Goal: Task Accomplishment & Management: Use online tool/utility

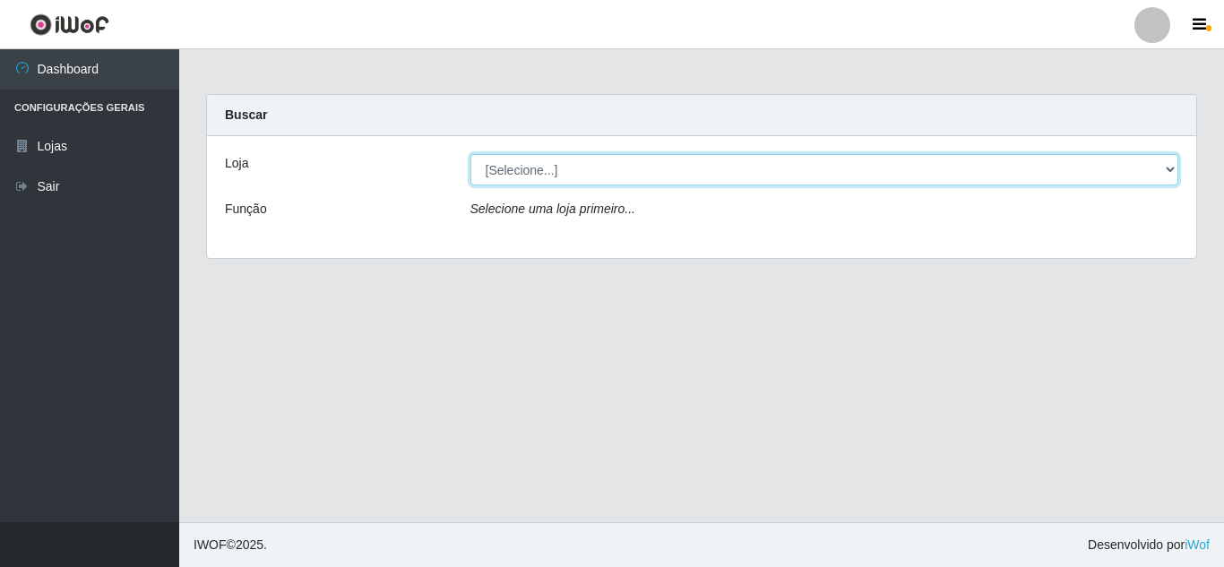
click at [548, 169] on select "[Selecione...] Extrabom - Loja 01 Centro de Distribuição" at bounding box center [824, 169] width 709 height 31
select select "435"
click at [470, 154] on select "[Selecione...] Extrabom - Loja 01 Centro de Distribuição" at bounding box center [824, 169] width 709 height 31
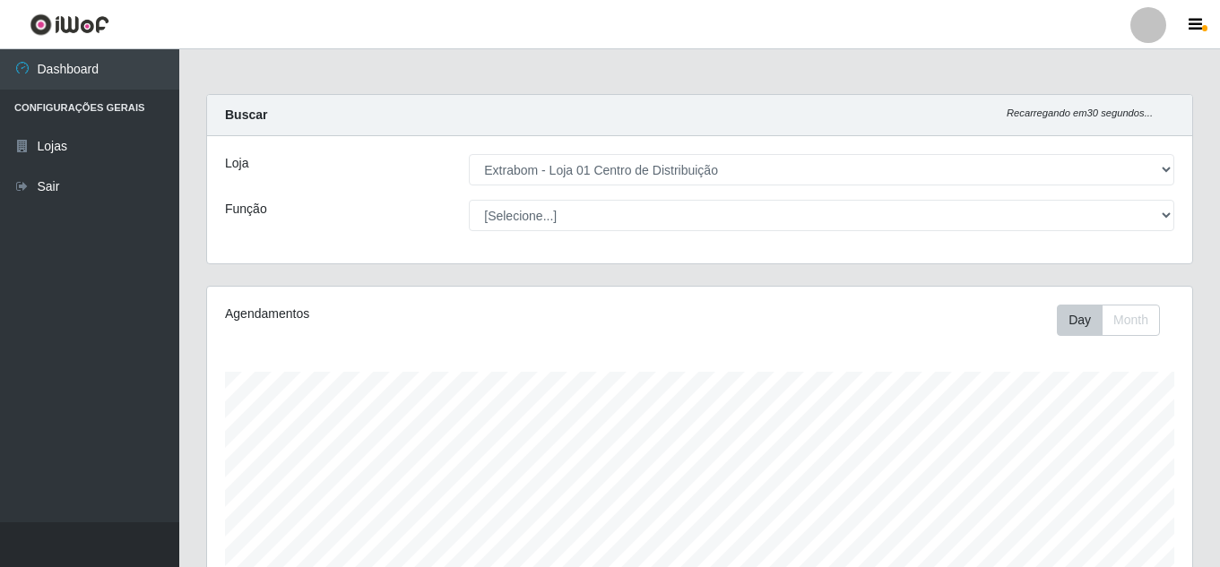
scroll to position [372, 985]
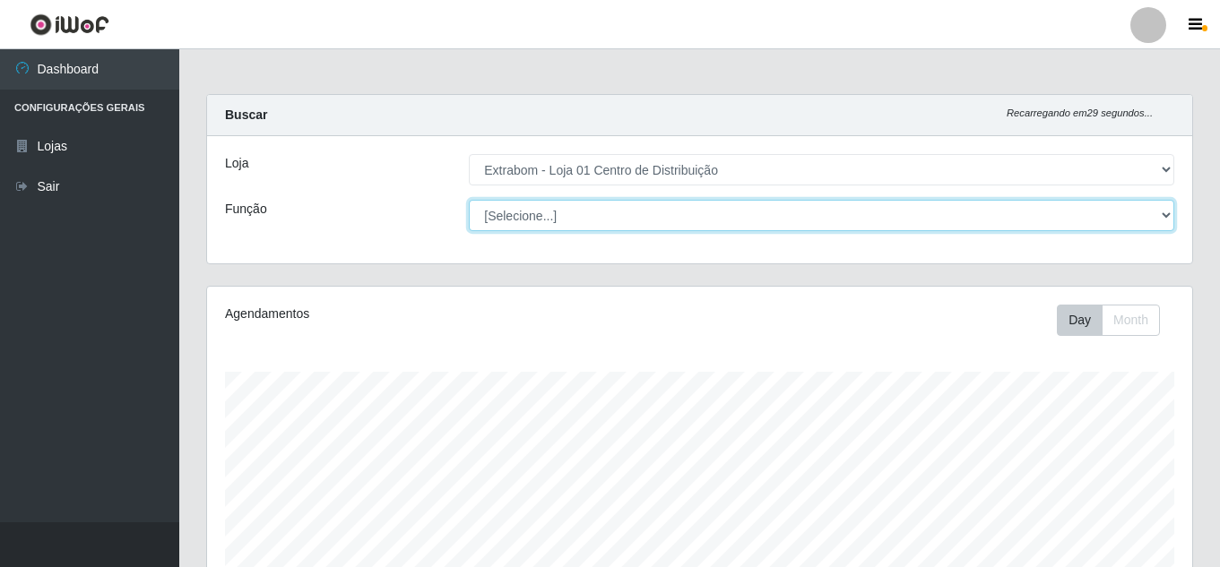
click at [557, 216] on select "[Selecione...] Carregador e Descarregador de Caminhão Carregador e Descarregado…" at bounding box center [821, 215] width 705 height 31
select select "11"
click at [469, 200] on select "[Selecione...] Carregador e Descarregador de Caminhão Carregador e Descarregado…" at bounding box center [821, 215] width 705 height 31
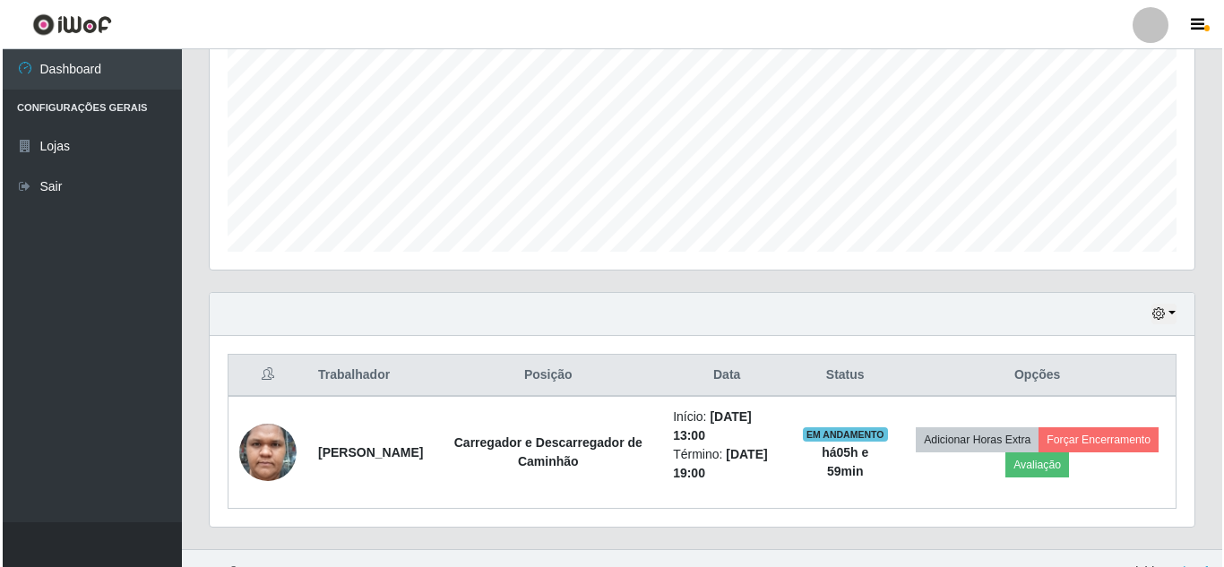
scroll to position [416, 0]
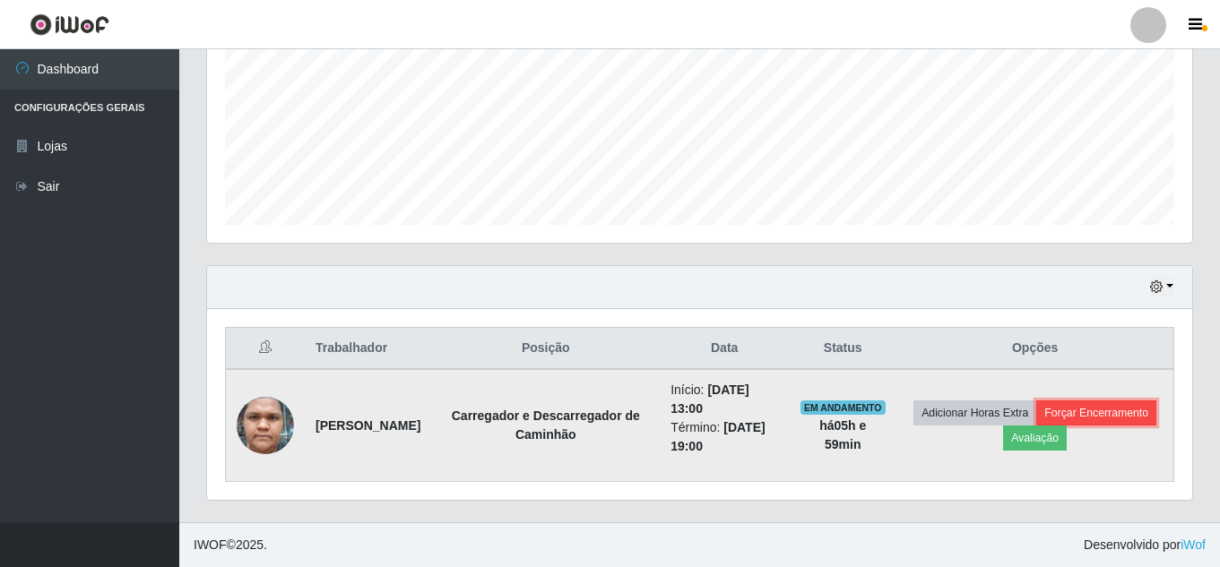
click at [1036, 426] on button "Forçar Encerramento" at bounding box center [1096, 413] width 120 height 25
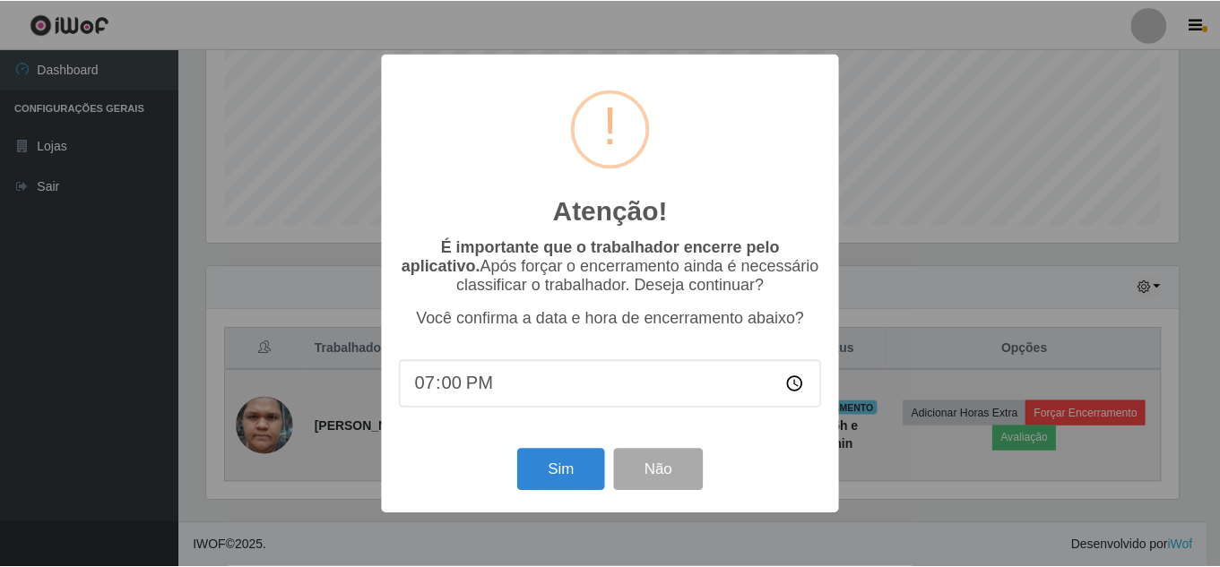
scroll to position [372, 976]
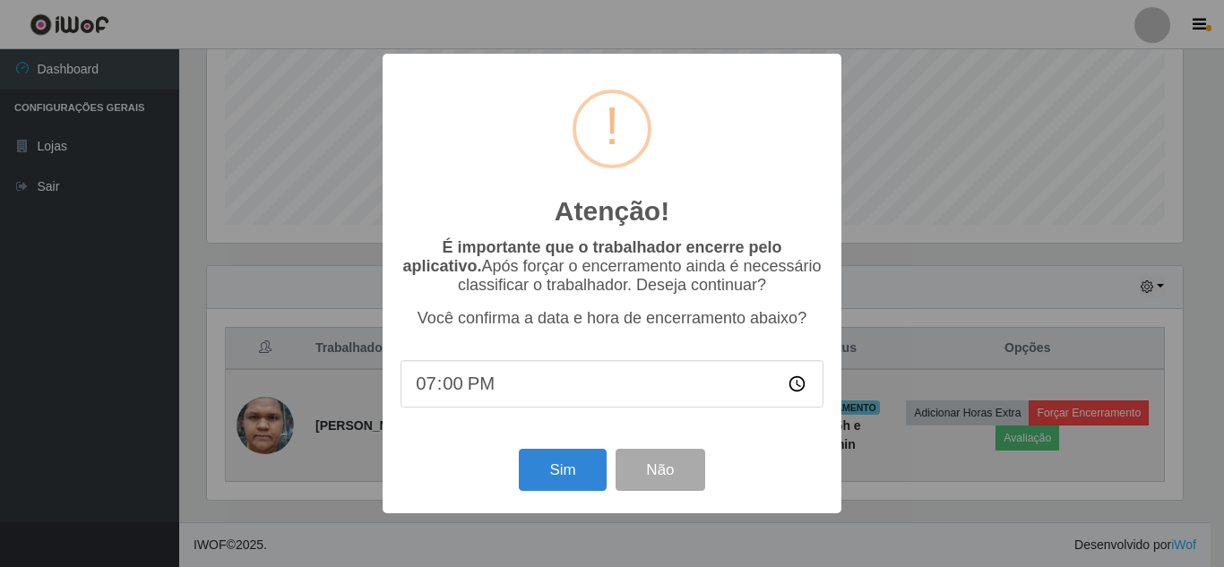
click at [1004, 437] on div "Atenção! × É importante que o trabalhador encerre pelo aplicativo. Após forçar …" at bounding box center [612, 283] width 1224 height 567
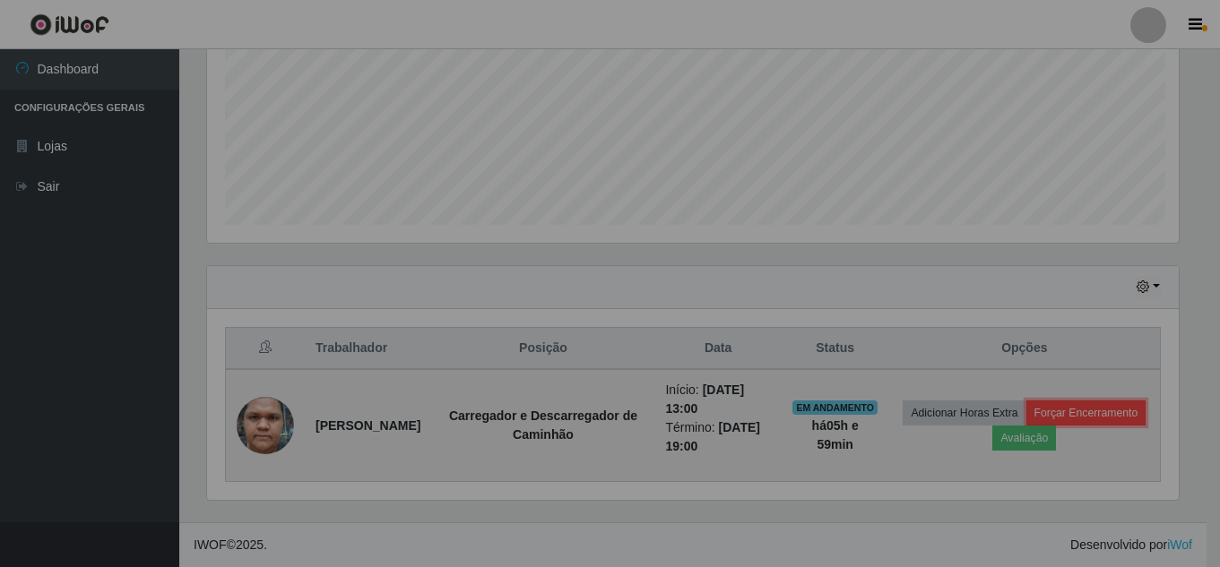
scroll to position [372, 985]
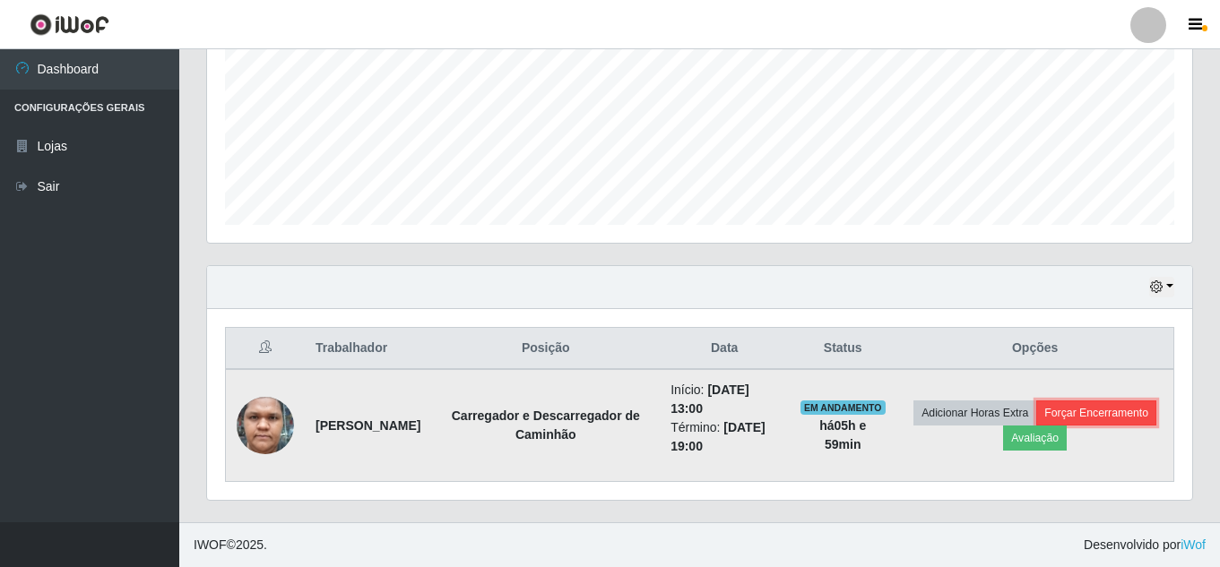
click at [1036, 426] on button "Forçar Encerramento" at bounding box center [1096, 413] width 120 height 25
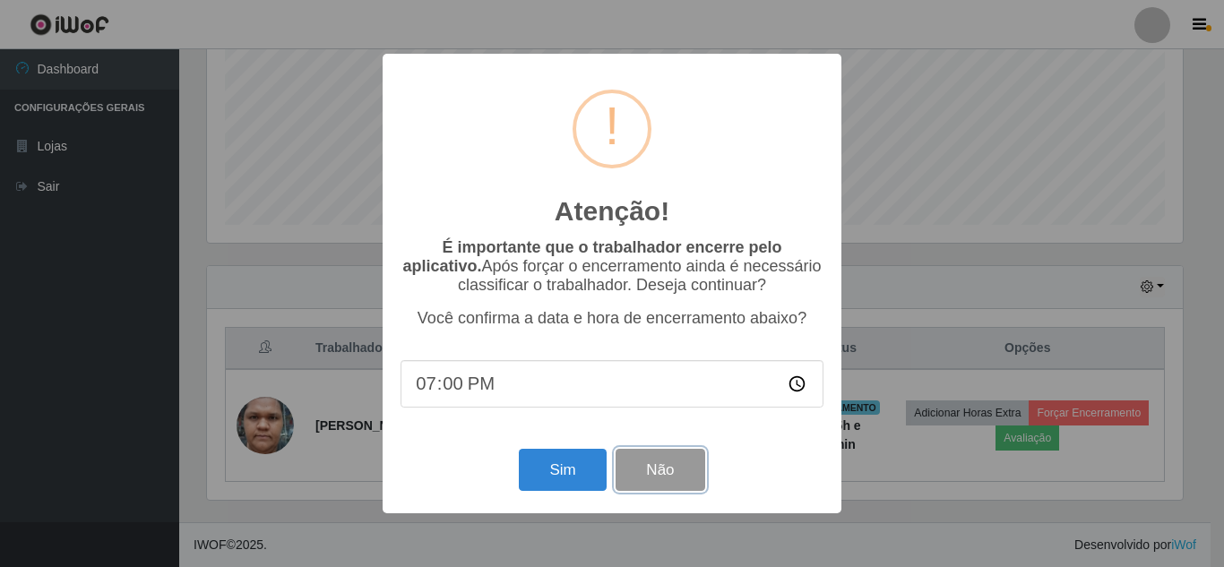
click at [684, 470] on button "Não" at bounding box center [660, 470] width 89 height 42
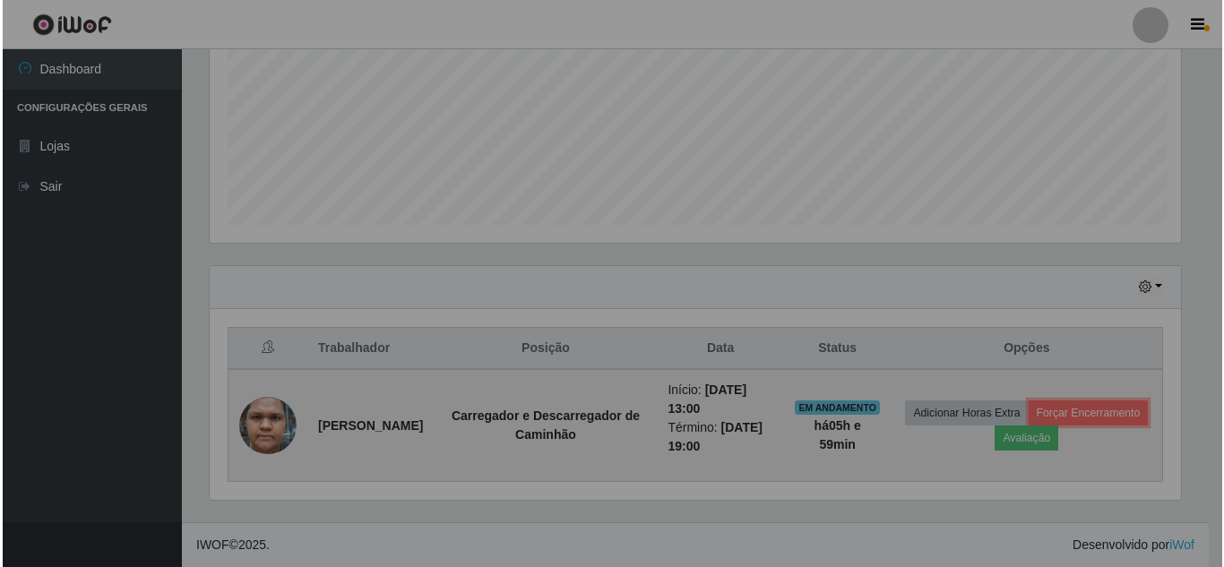
scroll to position [372, 985]
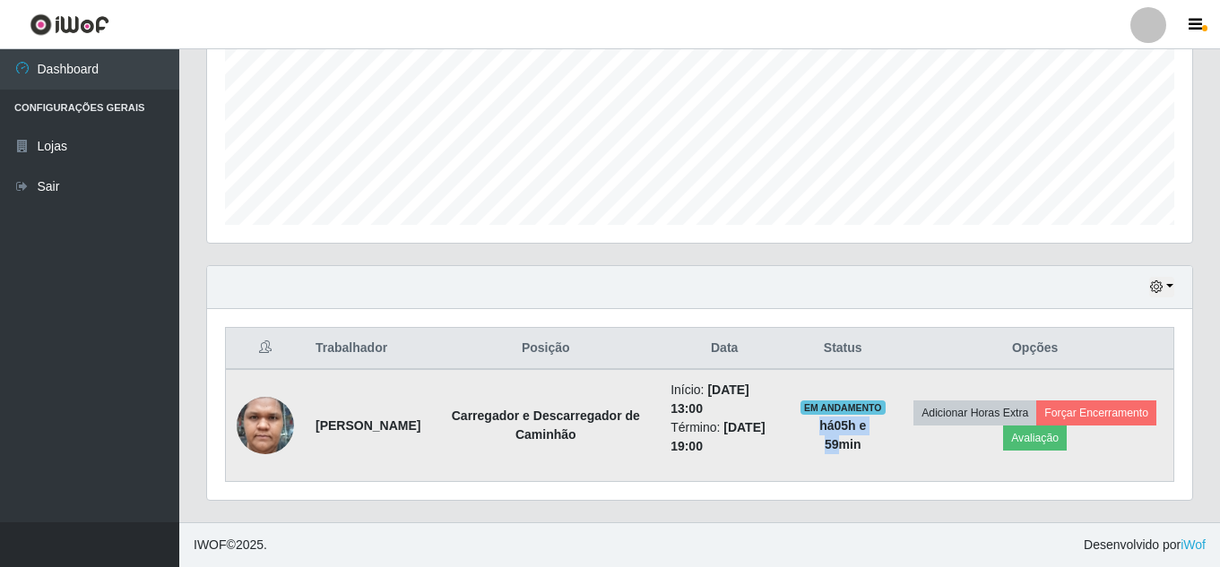
drag, startPoint x: 904, startPoint y: 426, endPoint x: 835, endPoint y: 427, distance: 69.0
click at [835, 427] on td "EM ANDAMENTO há 05 h e 59 min" at bounding box center [843, 425] width 108 height 113
click at [1036, 426] on button "Forçar Encerramento" at bounding box center [1096, 413] width 120 height 25
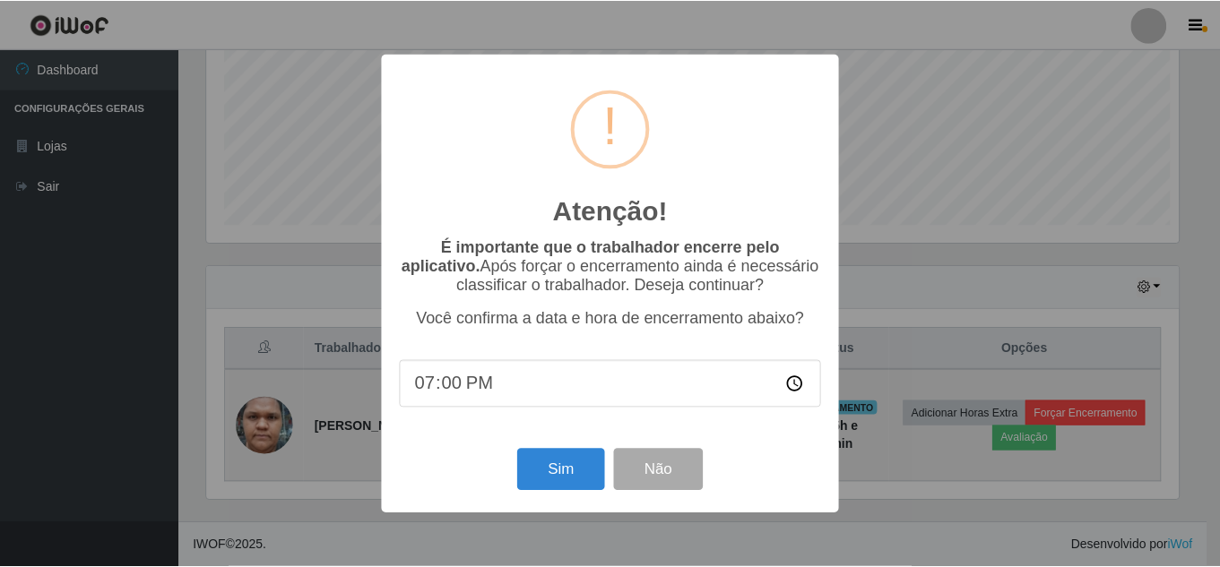
scroll to position [372, 976]
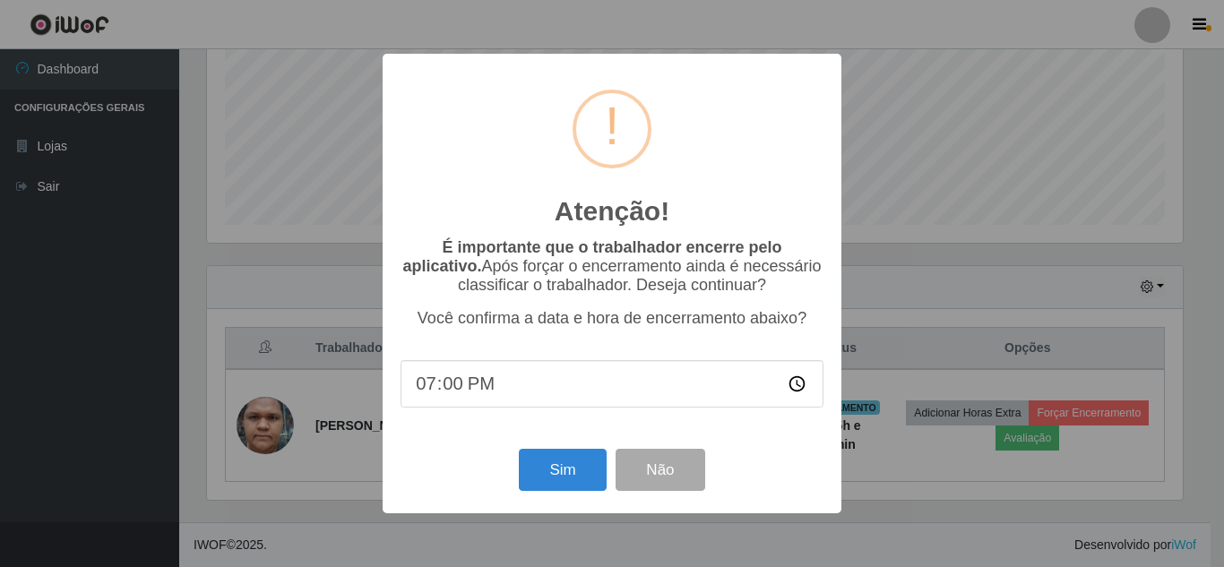
click at [483, 394] on input "19:00" at bounding box center [612, 383] width 423 height 47
click at [452, 386] on input "19:00" at bounding box center [612, 383] width 423 height 47
type input "19:35"
click at [556, 470] on button "Sim" at bounding box center [562, 470] width 87 height 42
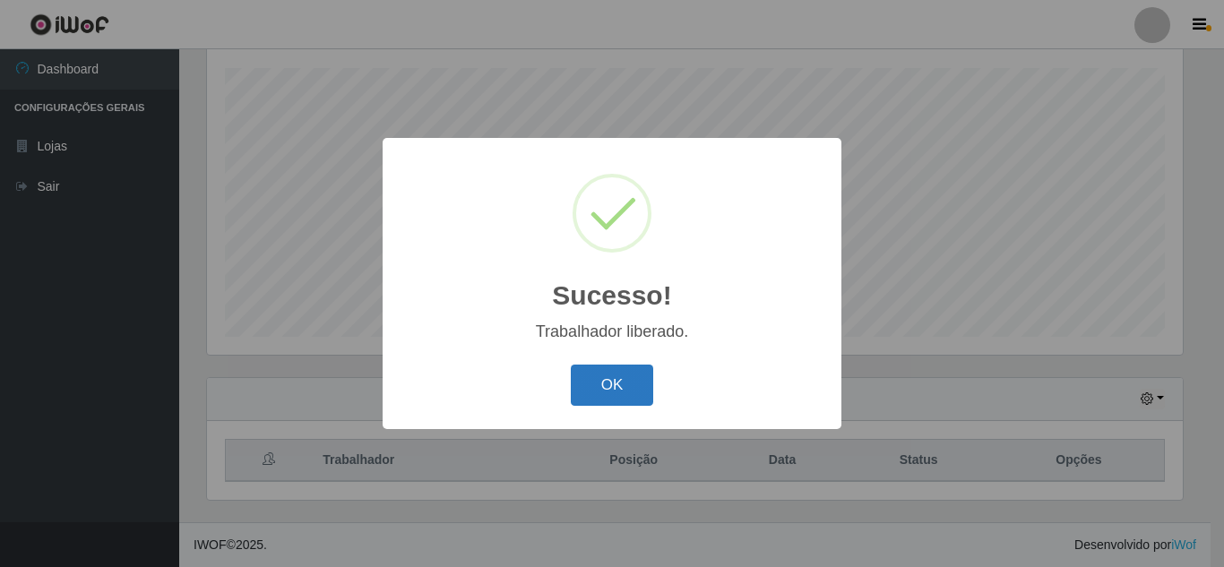
click at [609, 372] on button "OK" at bounding box center [612, 386] width 83 height 42
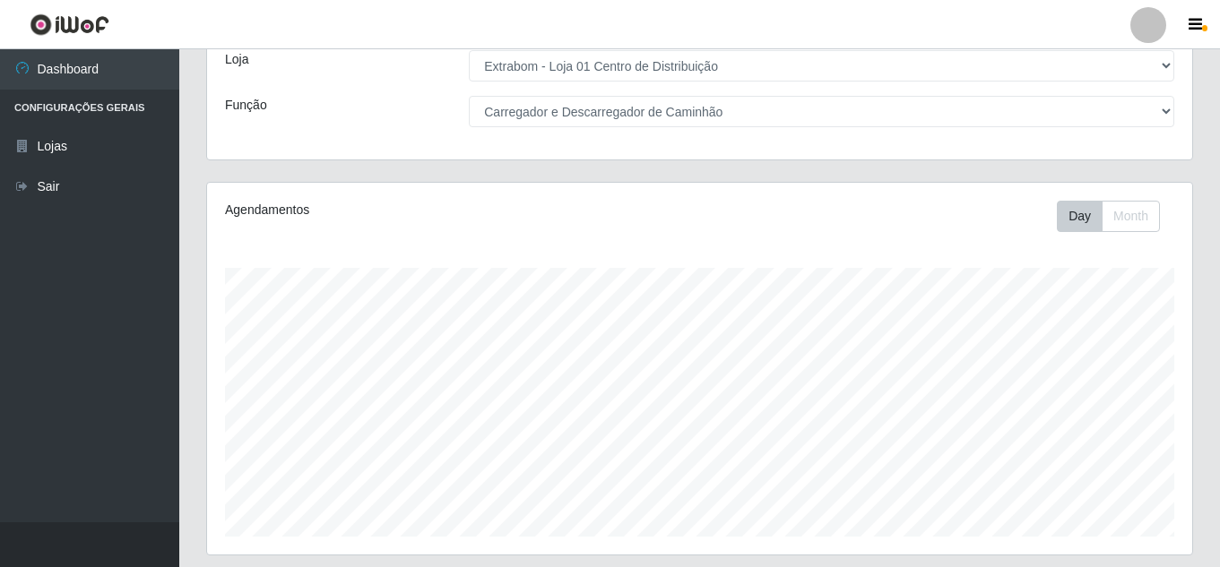
scroll to position [0, 0]
